Goal: Navigation & Orientation: Find specific page/section

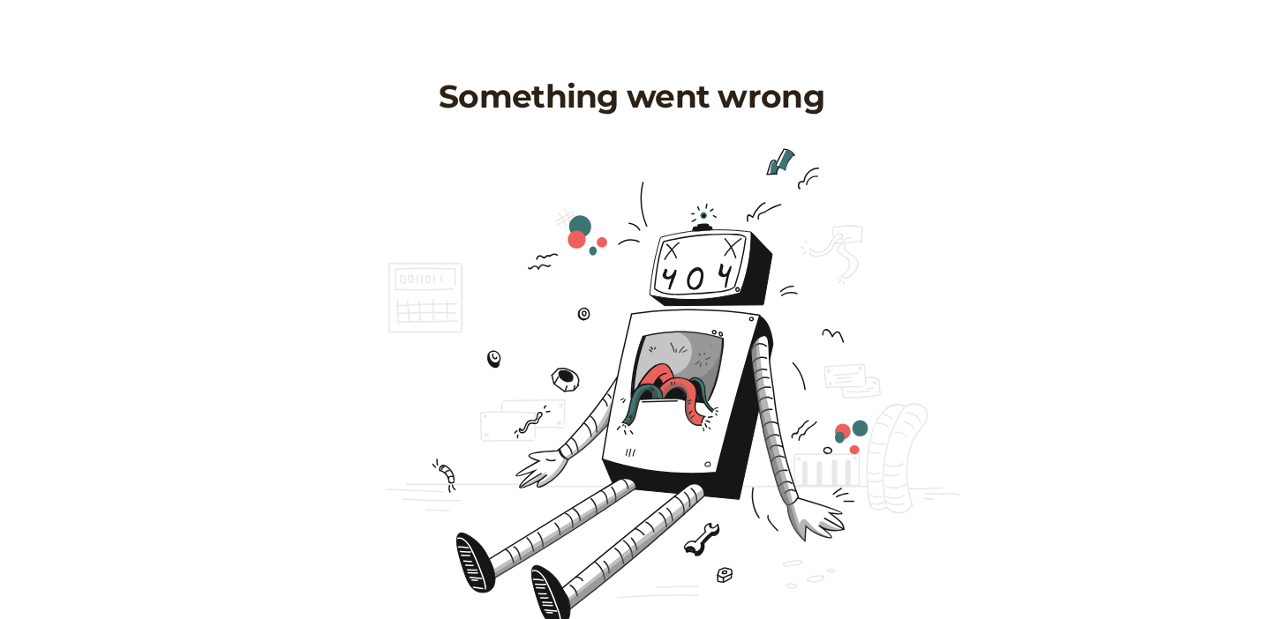
scroll to position [121, 0]
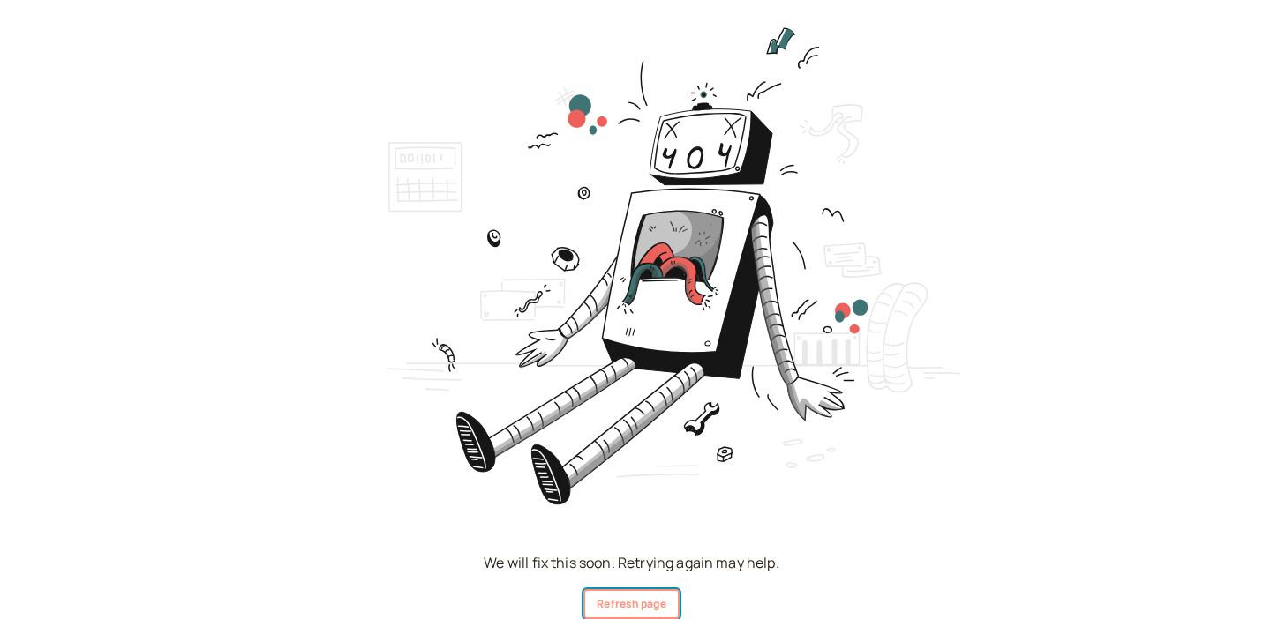
click at [633, 602] on button "Refresh page" at bounding box center [630, 604] width 95 height 30
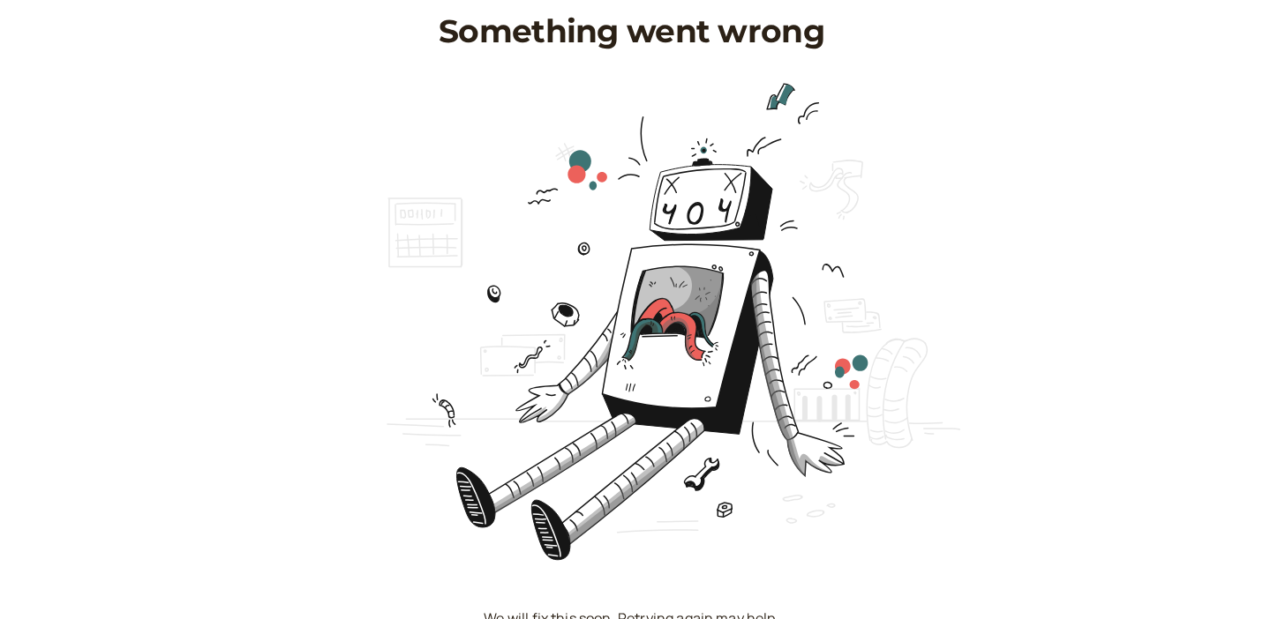
scroll to position [63, 0]
